Goal: Information Seeking & Learning: Learn about a topic

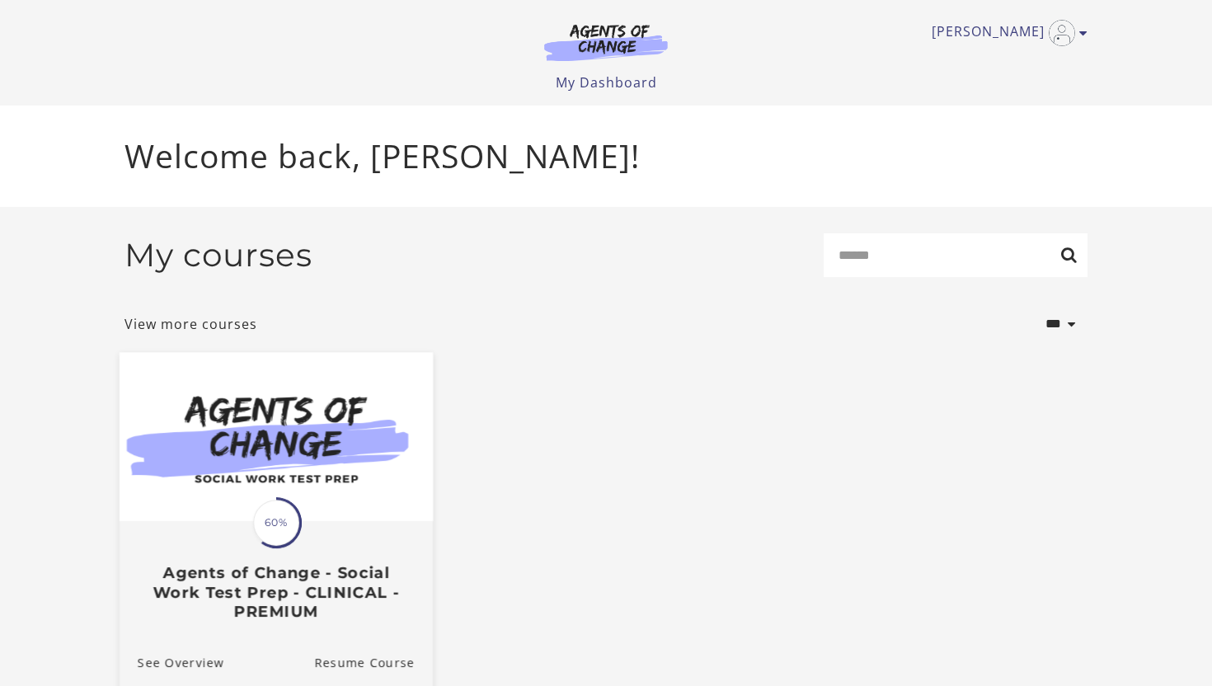
click at [291, 520] on span "60%" at bounding box center [276, 522] width 46 height 46
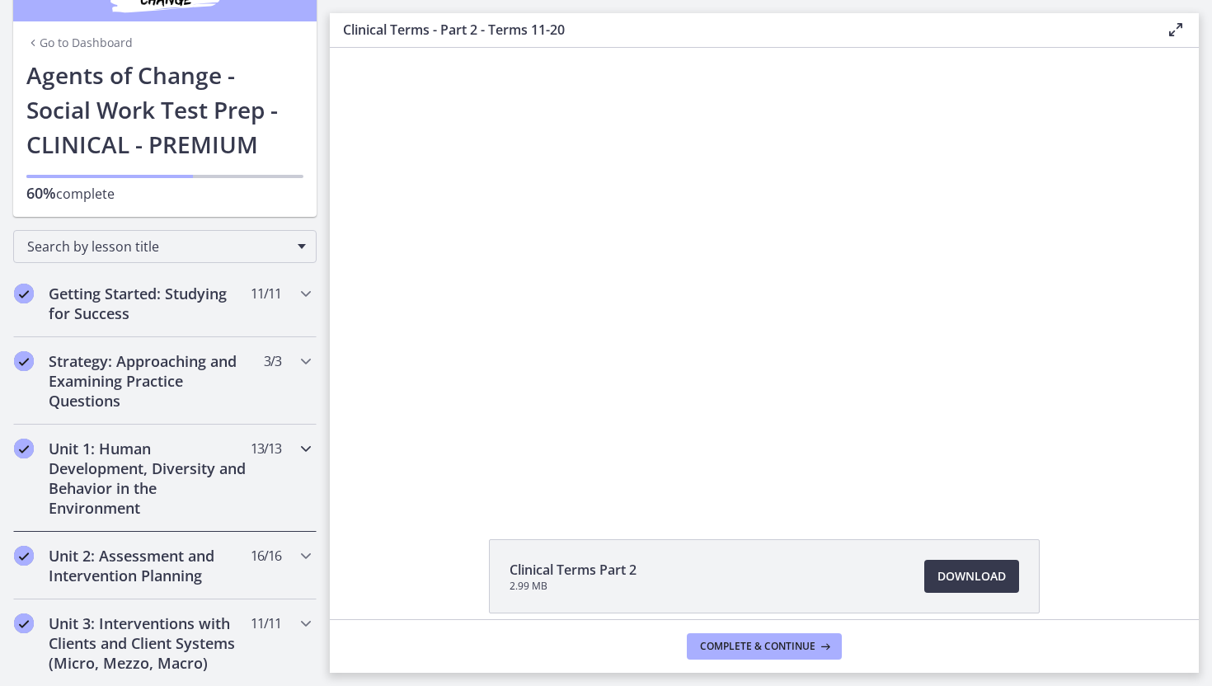
scroll to position [61, 0]
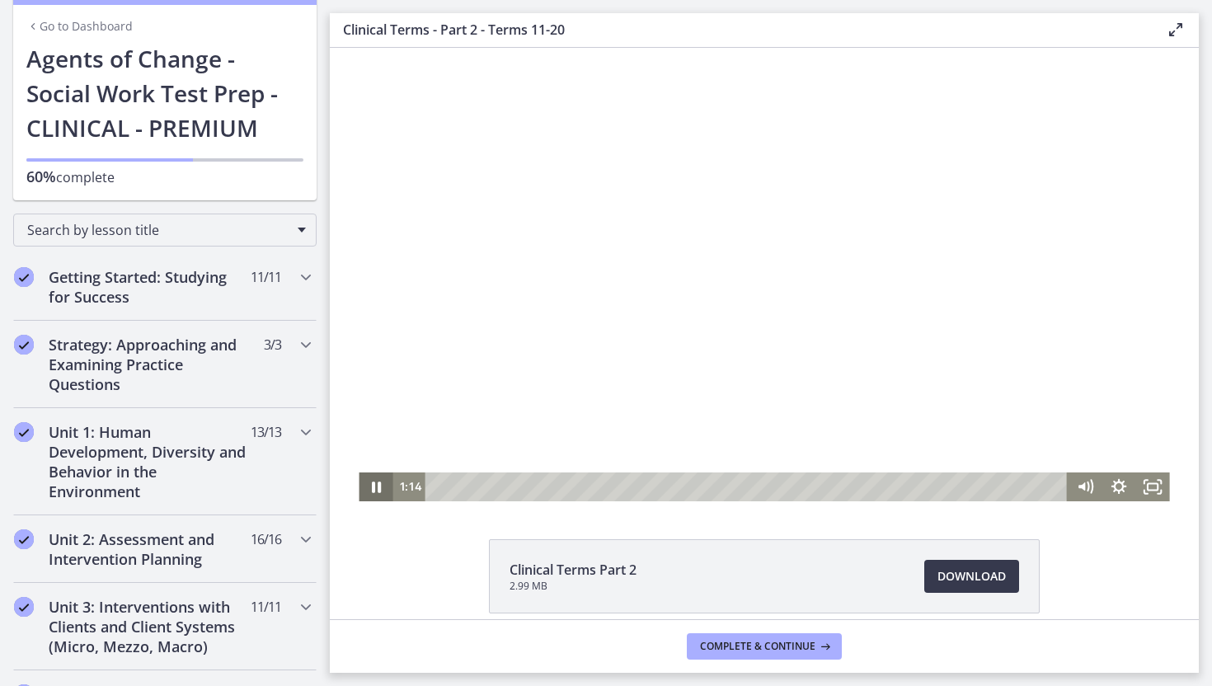
click at [369, 490] on icon "Pause" at bounding box center [376, 486] width 34 height 29
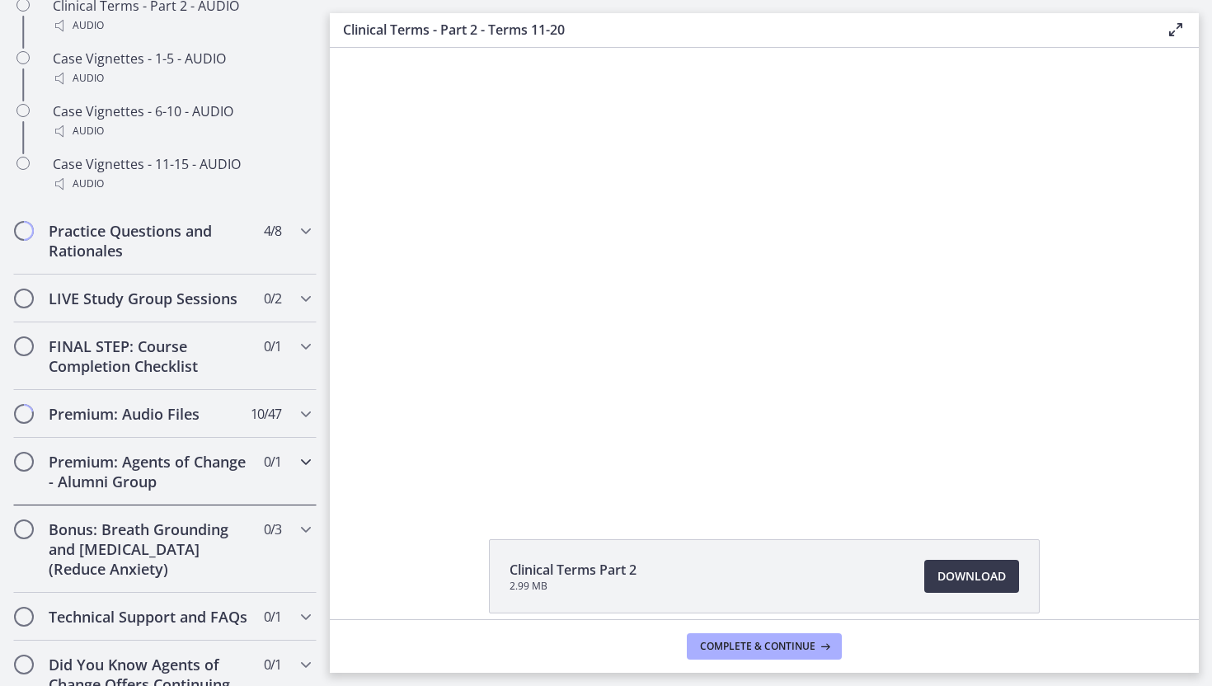
scroll to position [1531, 0]
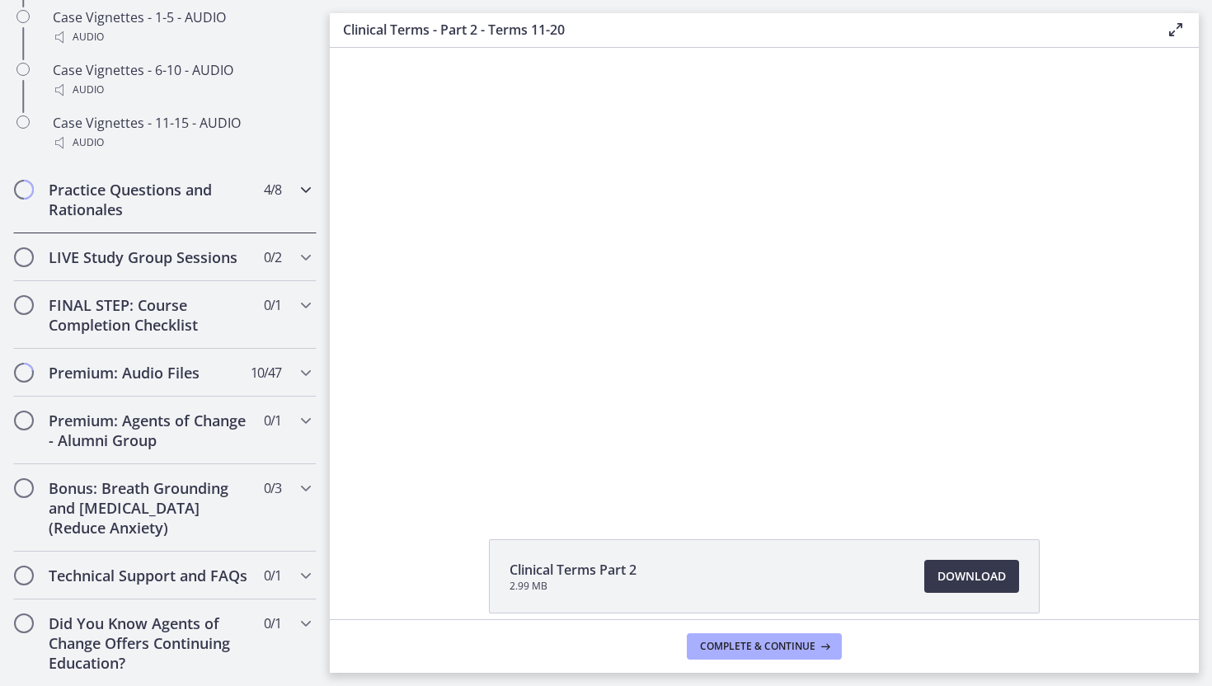
click at [187, 209] on h2 "Practice Questions and Rationales" at bounding box center [149, 200] width 201 height 40
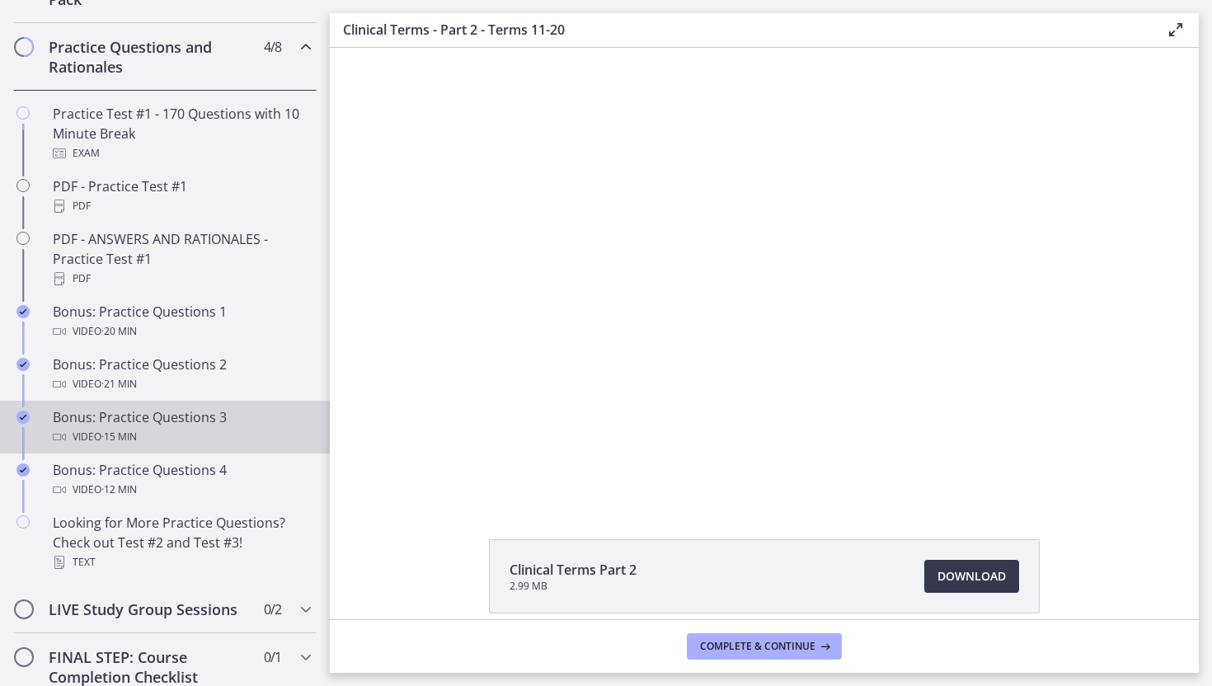
scroll to position [841, 0]
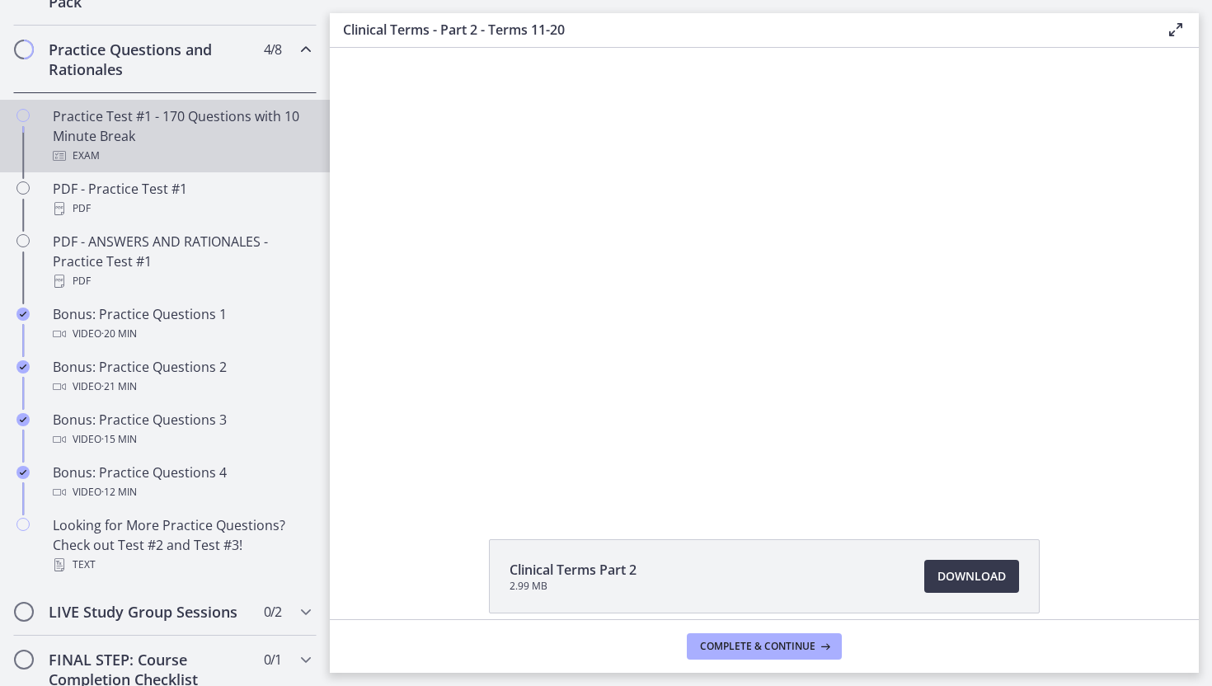
click at [116, 130] on div "Practice Test #1 - 170 Questions with 10 Minute Break Exam" at bounding box center [181, 135] width 257 height 59
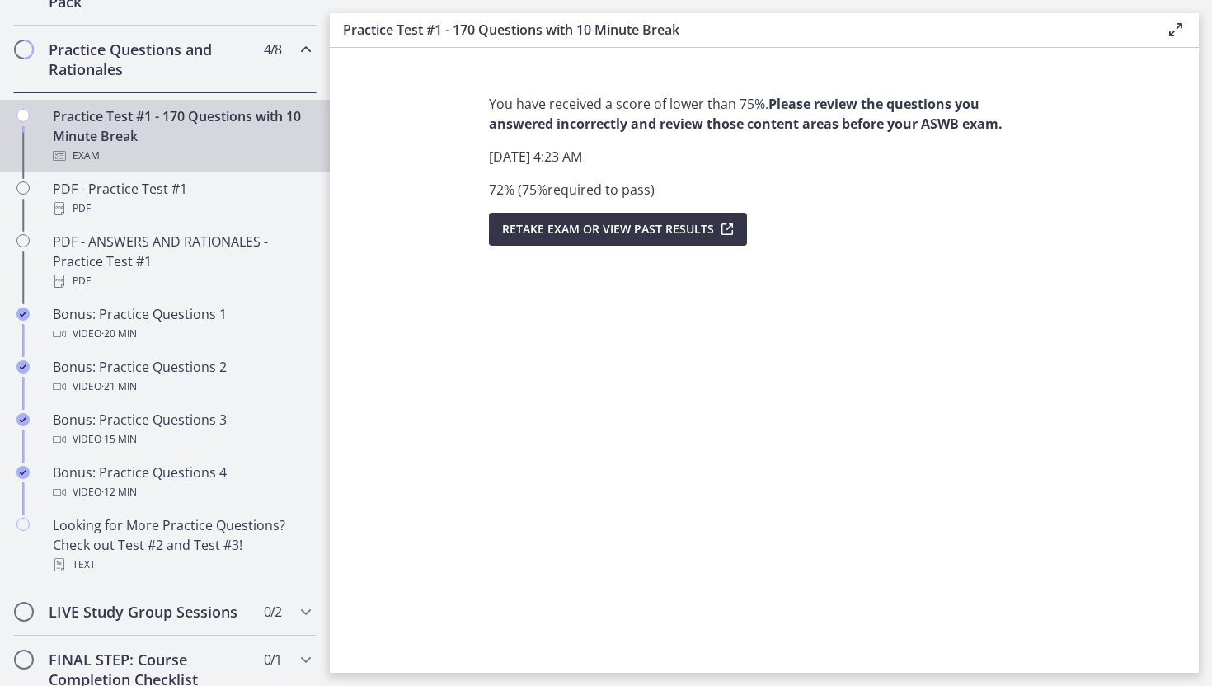
click at [593, 236] on span "Retake Exam OR View Past Results" at bounding box center [608, 229] width 212 height 20
